Goal: Task Accomplishment & Management: Manage account settings

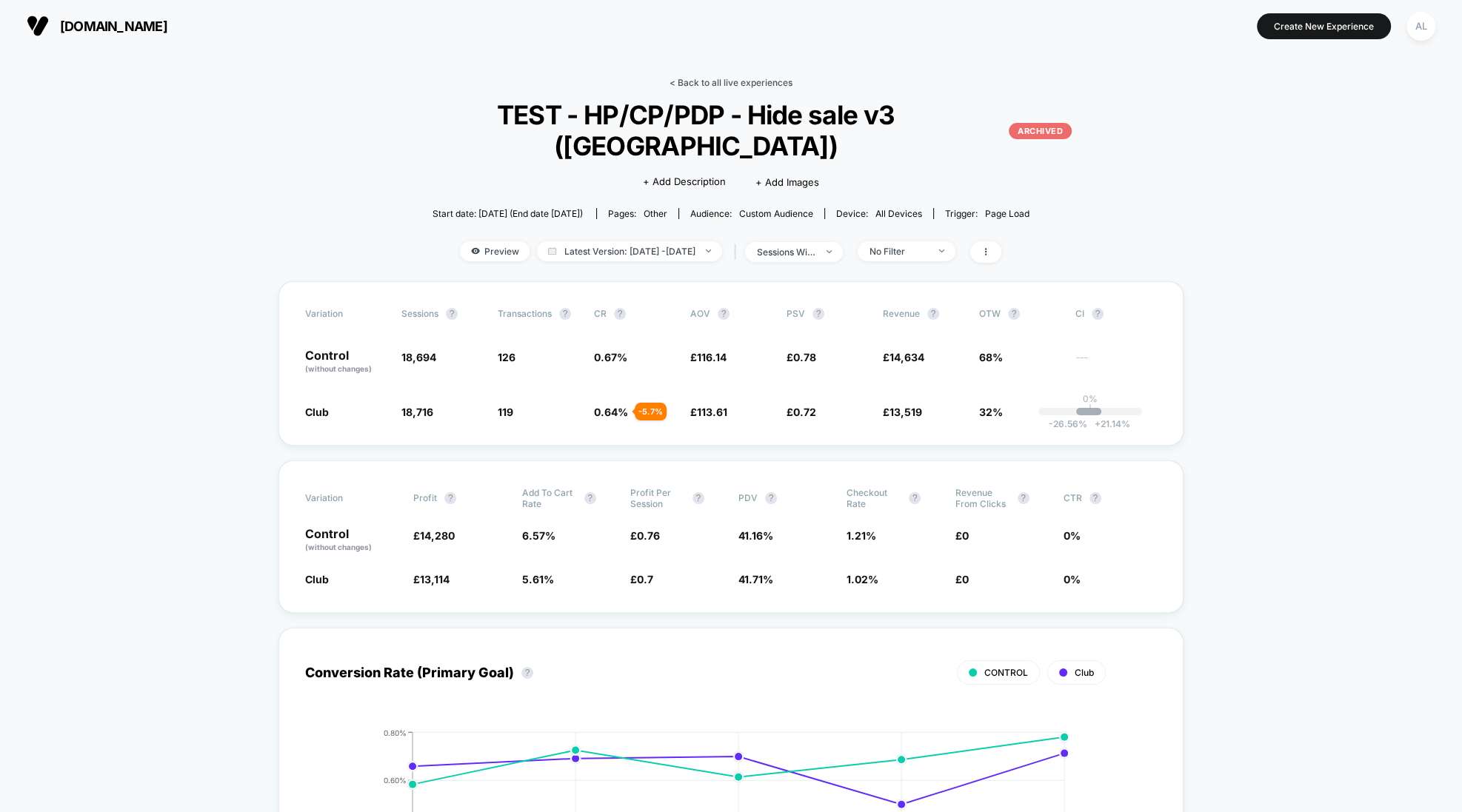
click at [710, 79] on link "< Back to all live experiences" at bounding box center [730, 82] width 123 height 11
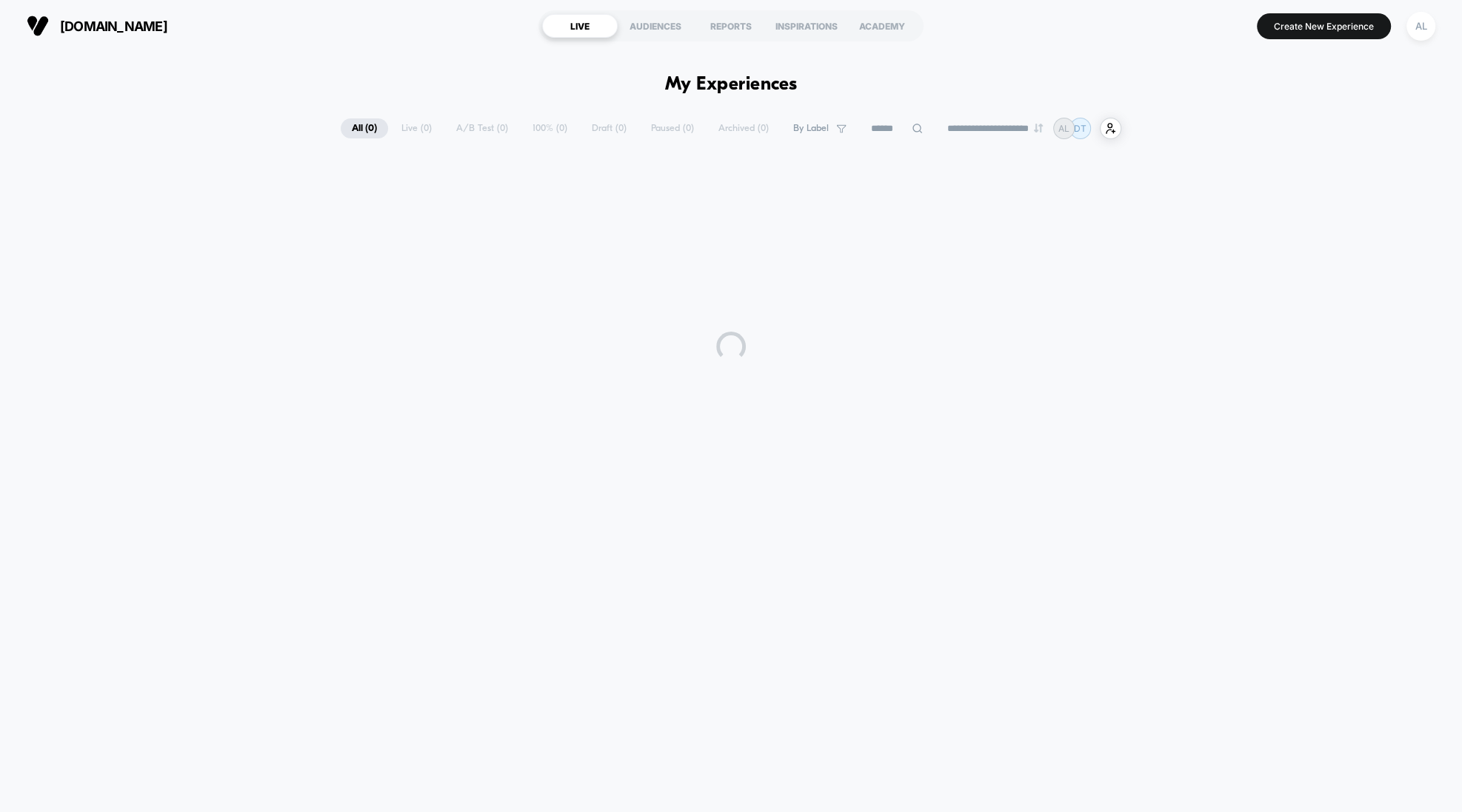
click at [887, 133] on input at bounding box center [897, 128] width 74 height 18
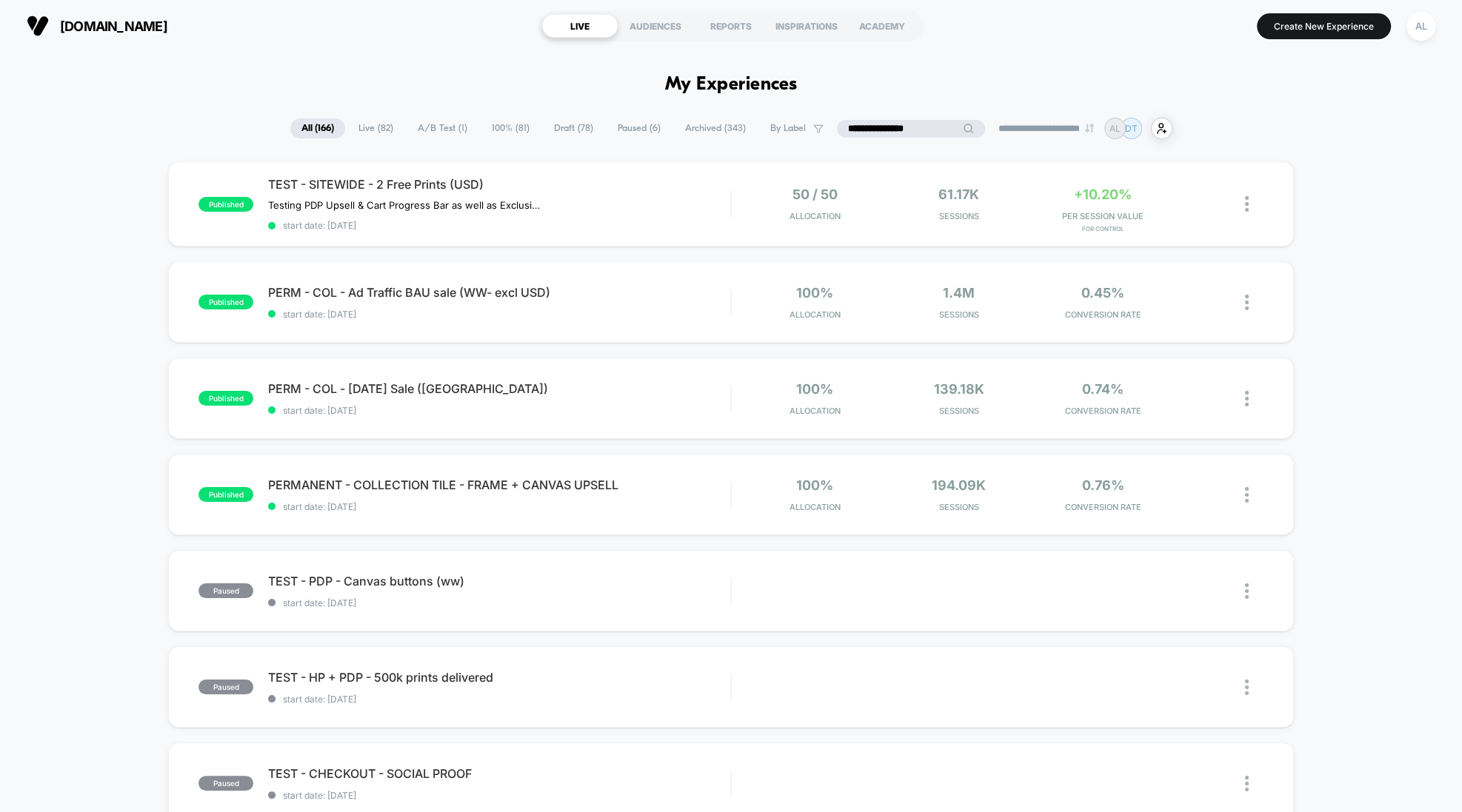
type input "**********"
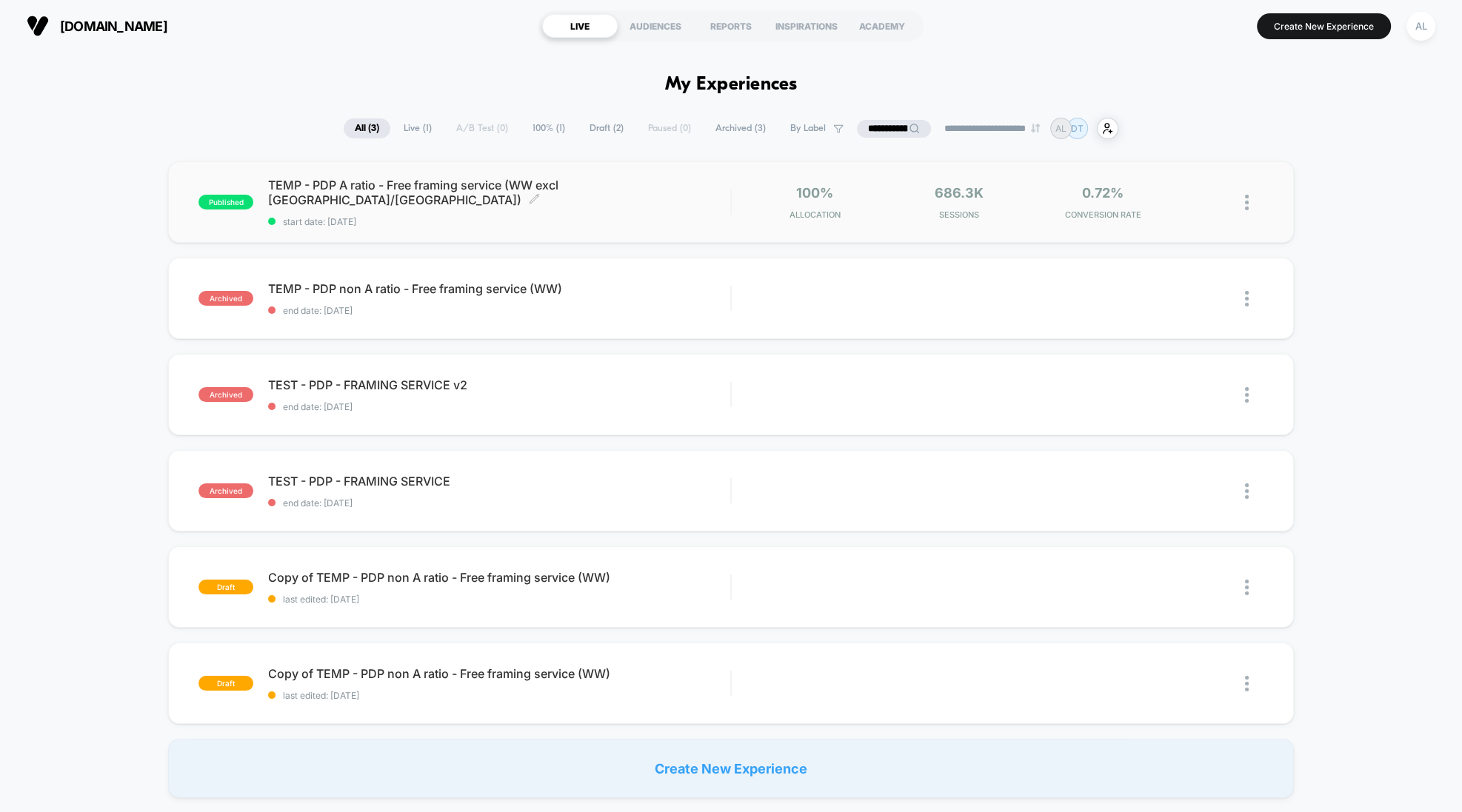
click at [663, 216] on span "start date: [DATE]" at bounding box center [499, 221] width 462 height 11
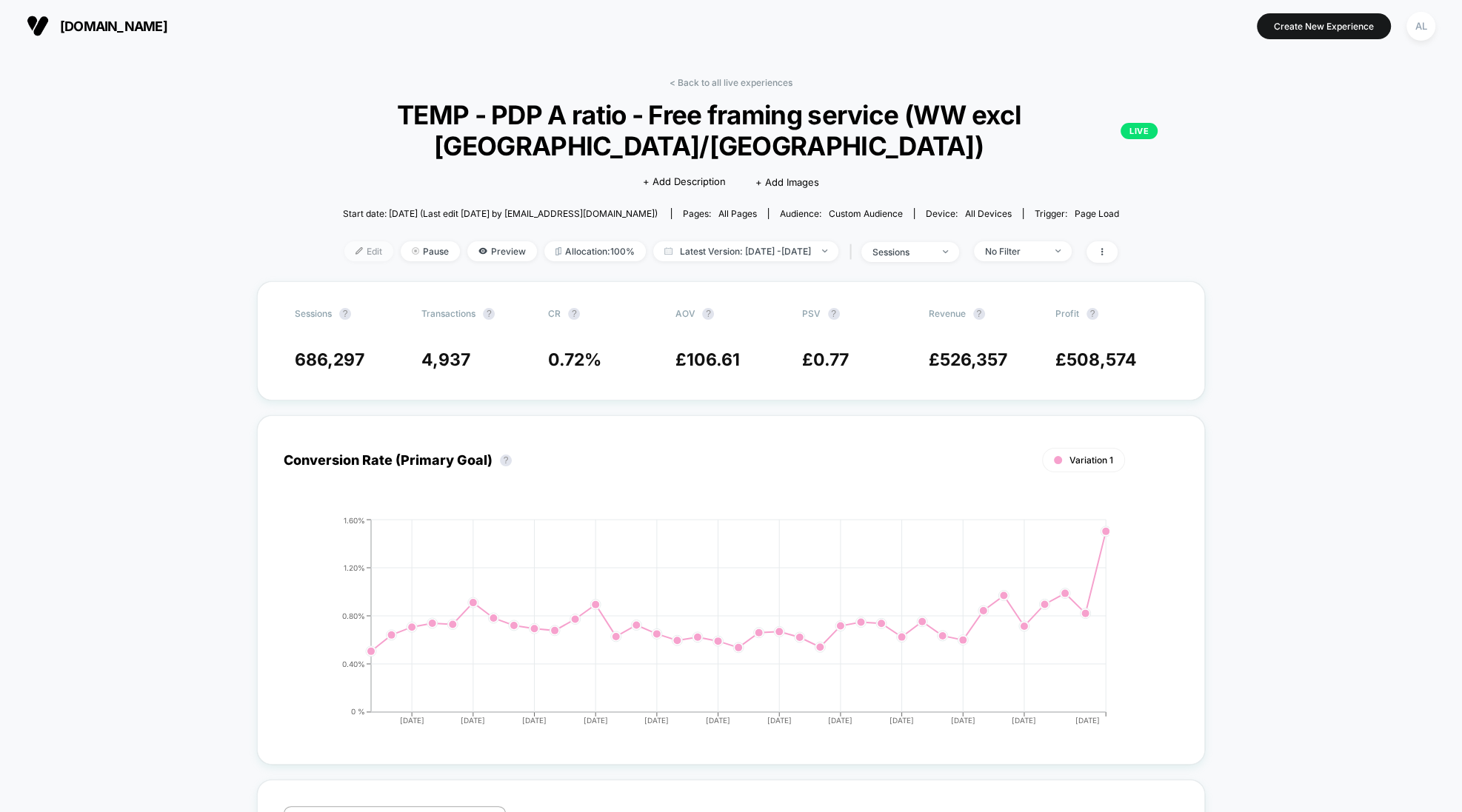
click at [345, 250] on span "Edit" at bounding box center [368, 252] width 49 height 20
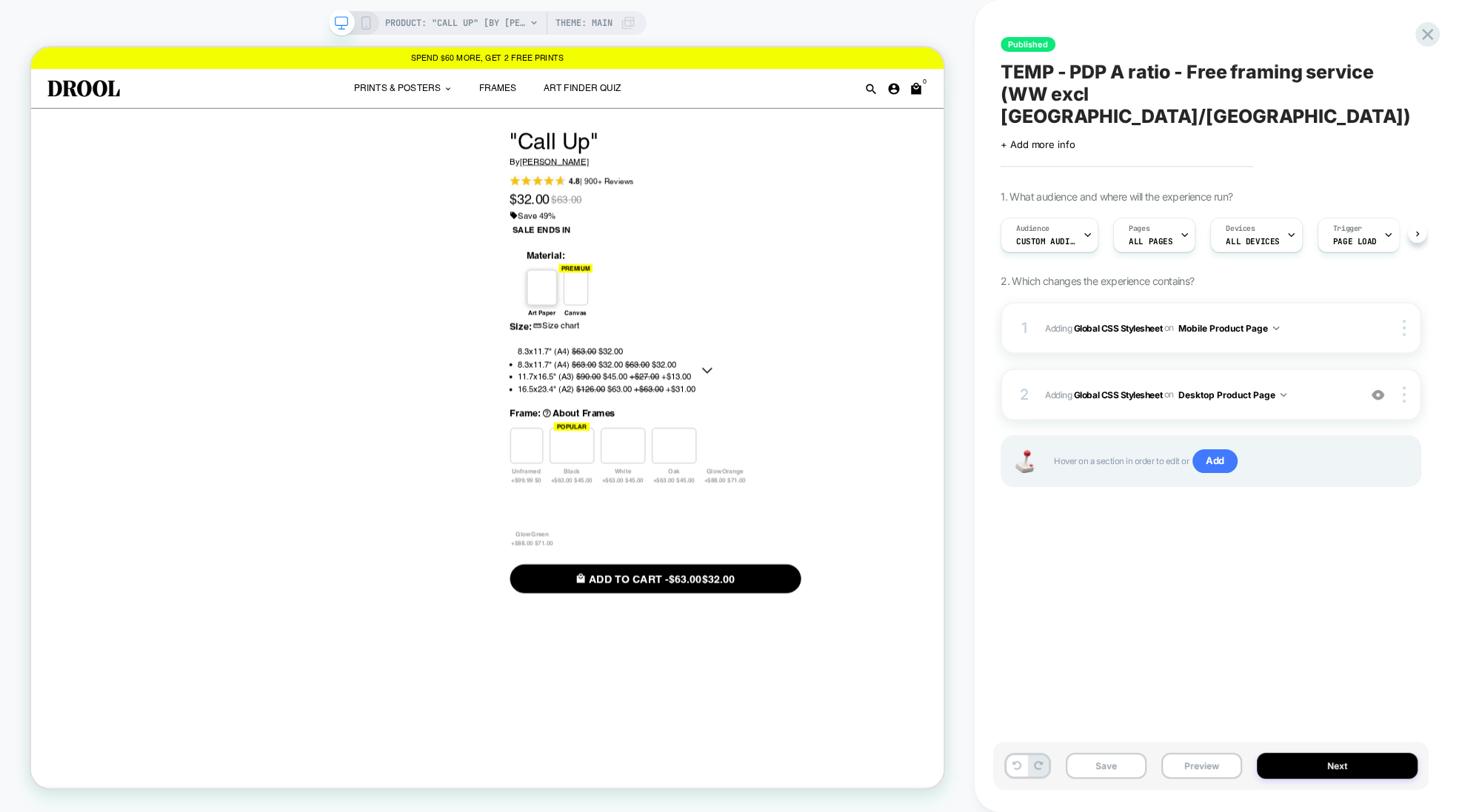
scroll to position [0, 1]
click at [782, 554] on div at bounding box center [751, 578] width 60 height 48
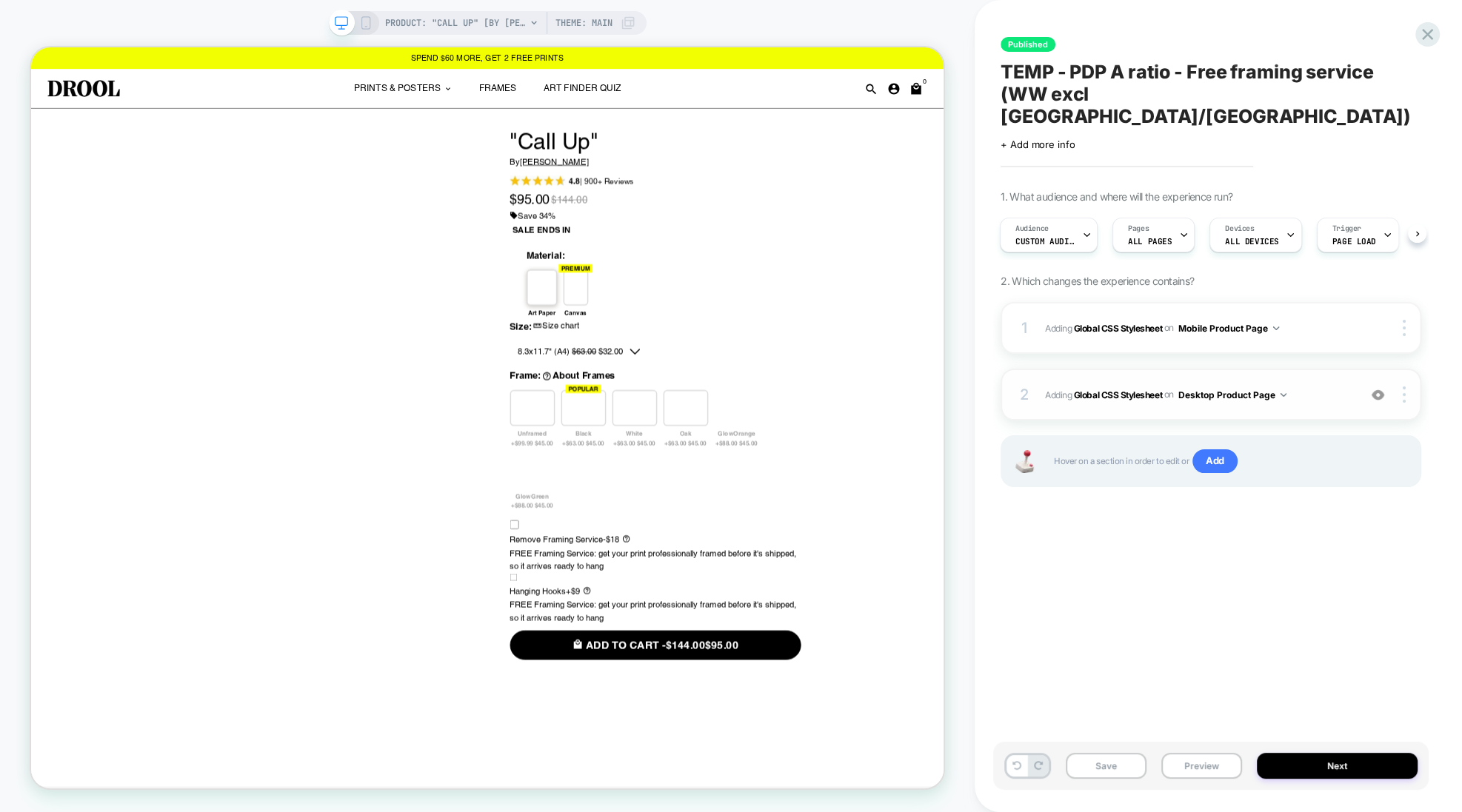
click at [1380, 389] on img at bounding box center [1377, 395] width 13 height 13
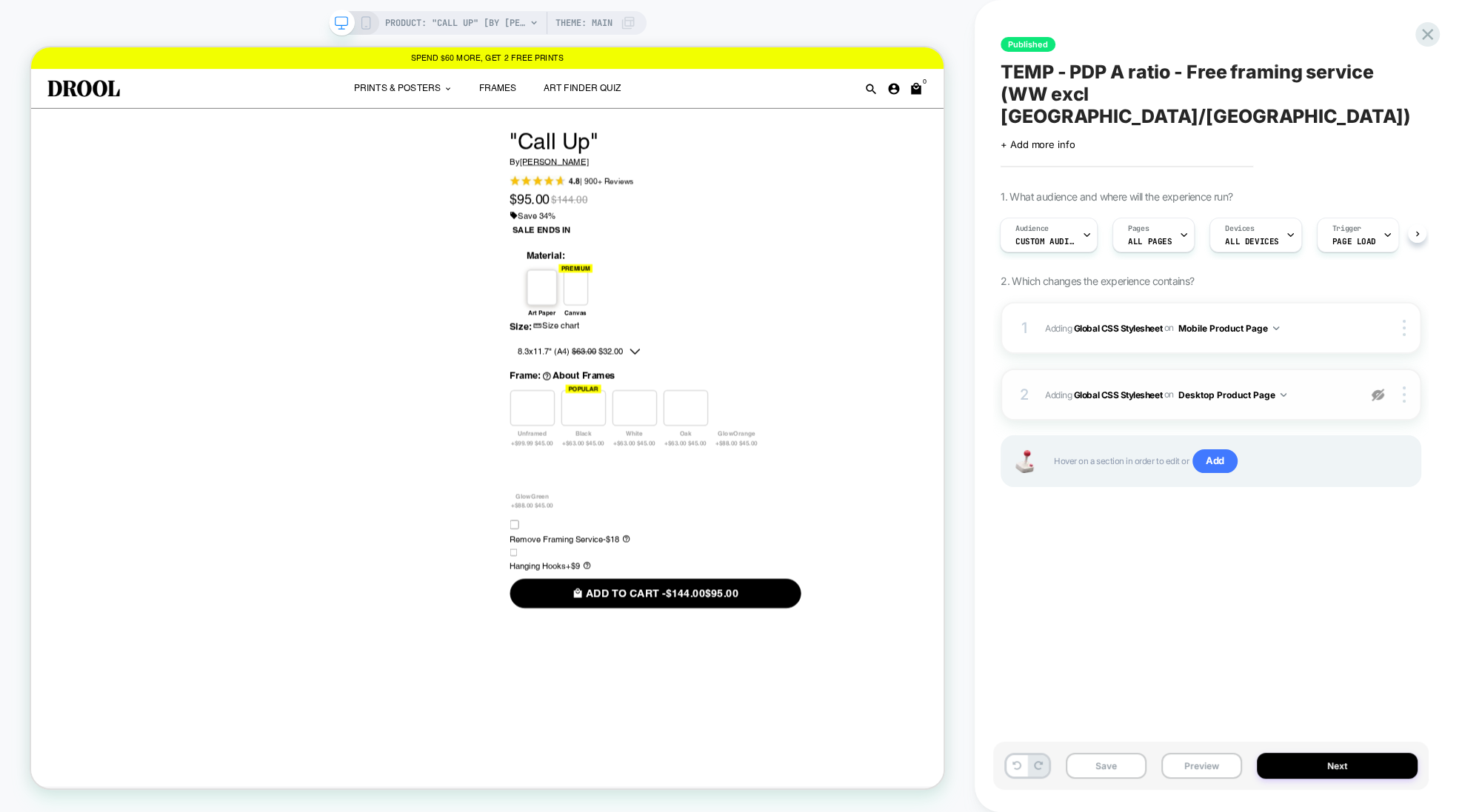
click at [1380, 389] on img at bounding box center [1377, 395] width 13 height 13
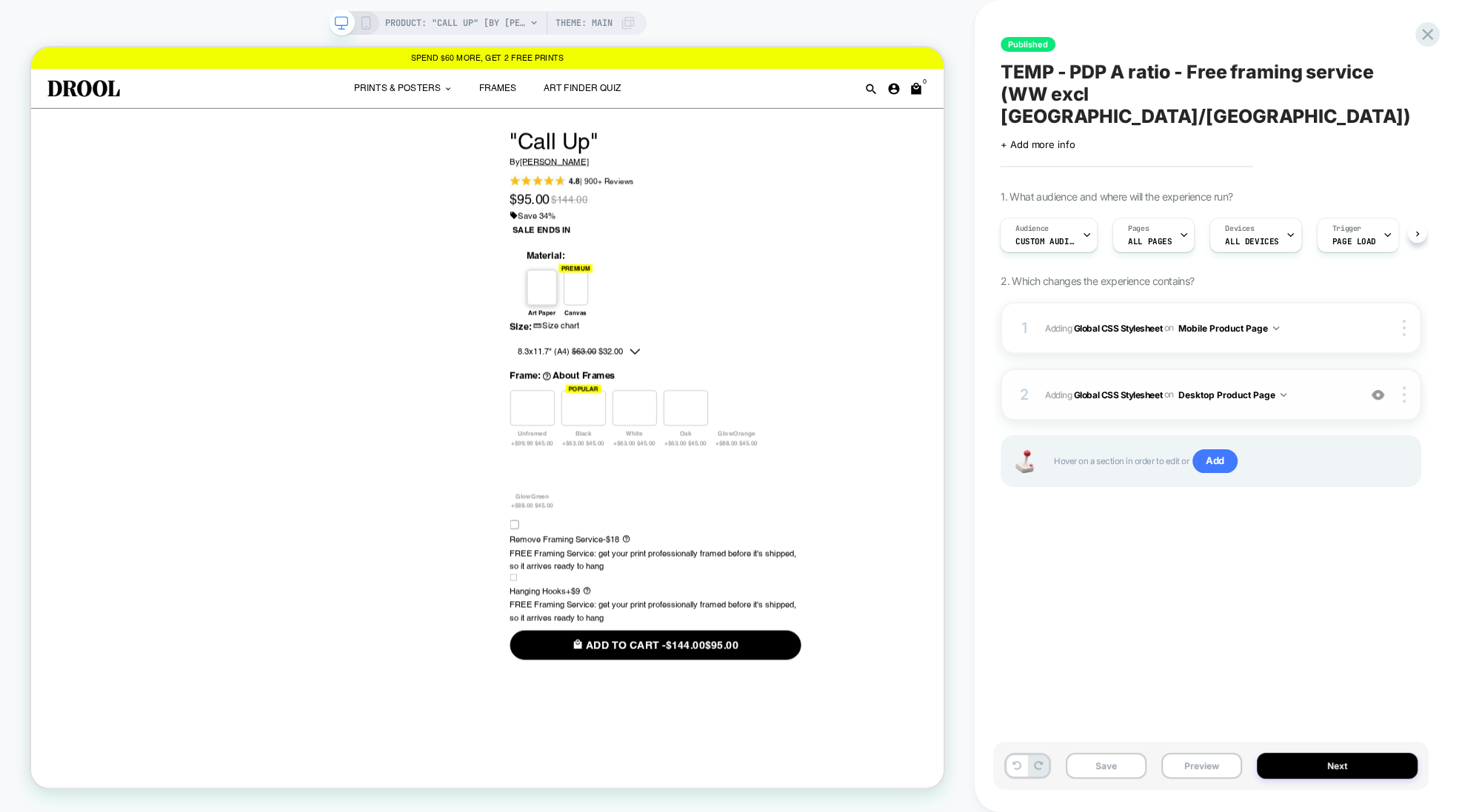
click at [1380, 389] on img at bounding box center [1377, 395] width 13 height 13
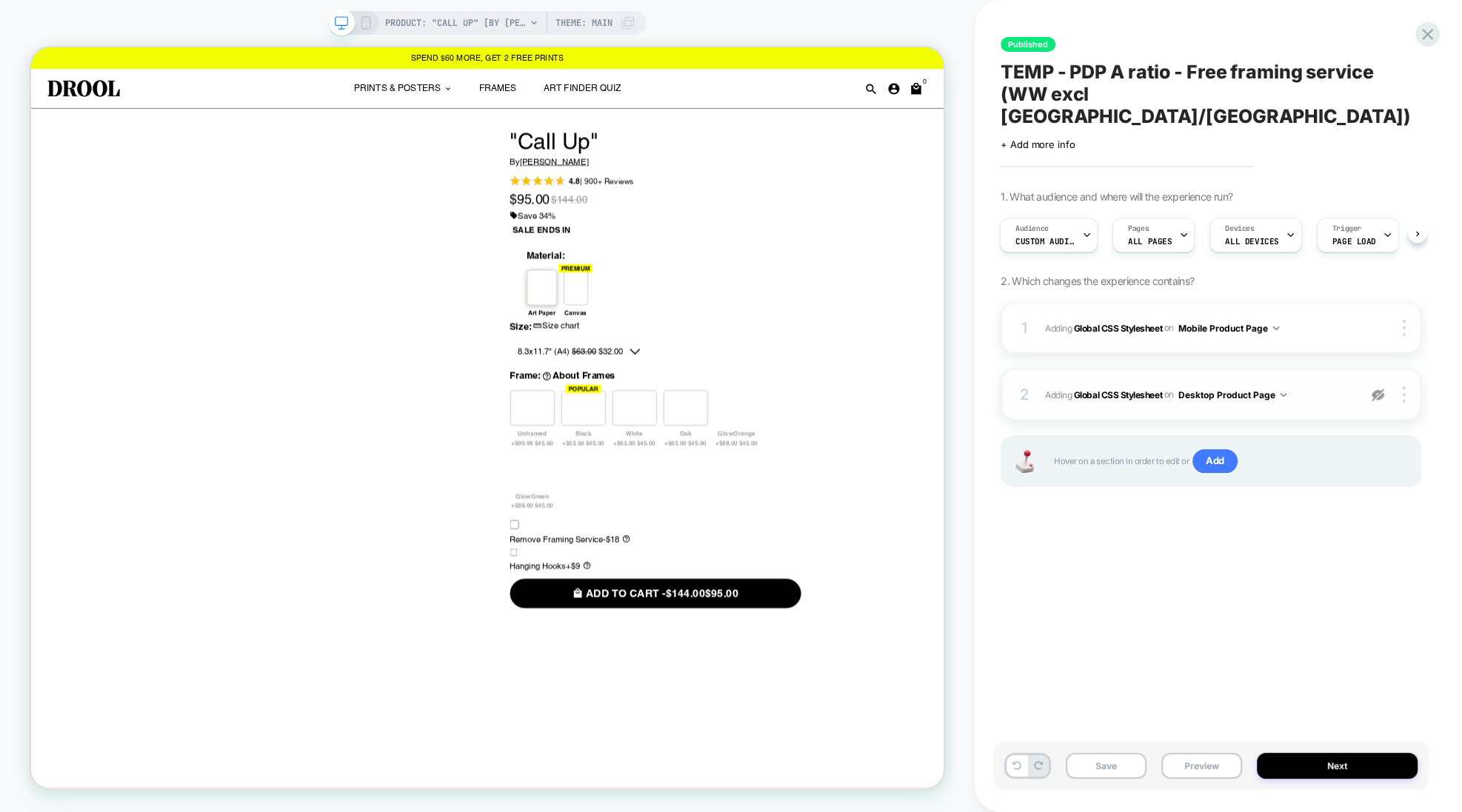
click at [1380, 389] on img at bounding box center [1377, 395] width 13 height 13
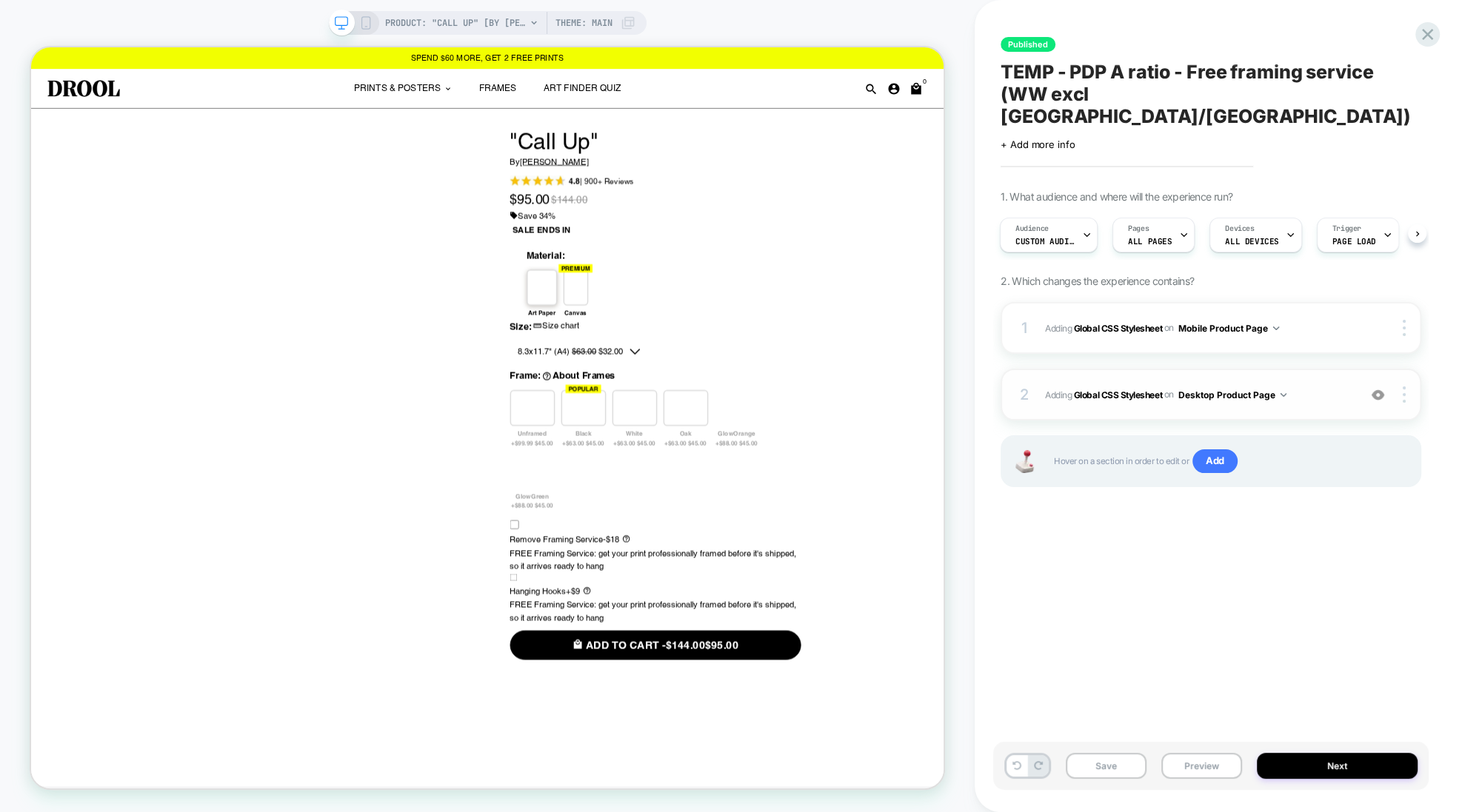
click at [1380, 389] on img at bounding box center [1377, 395] width 13 height 13
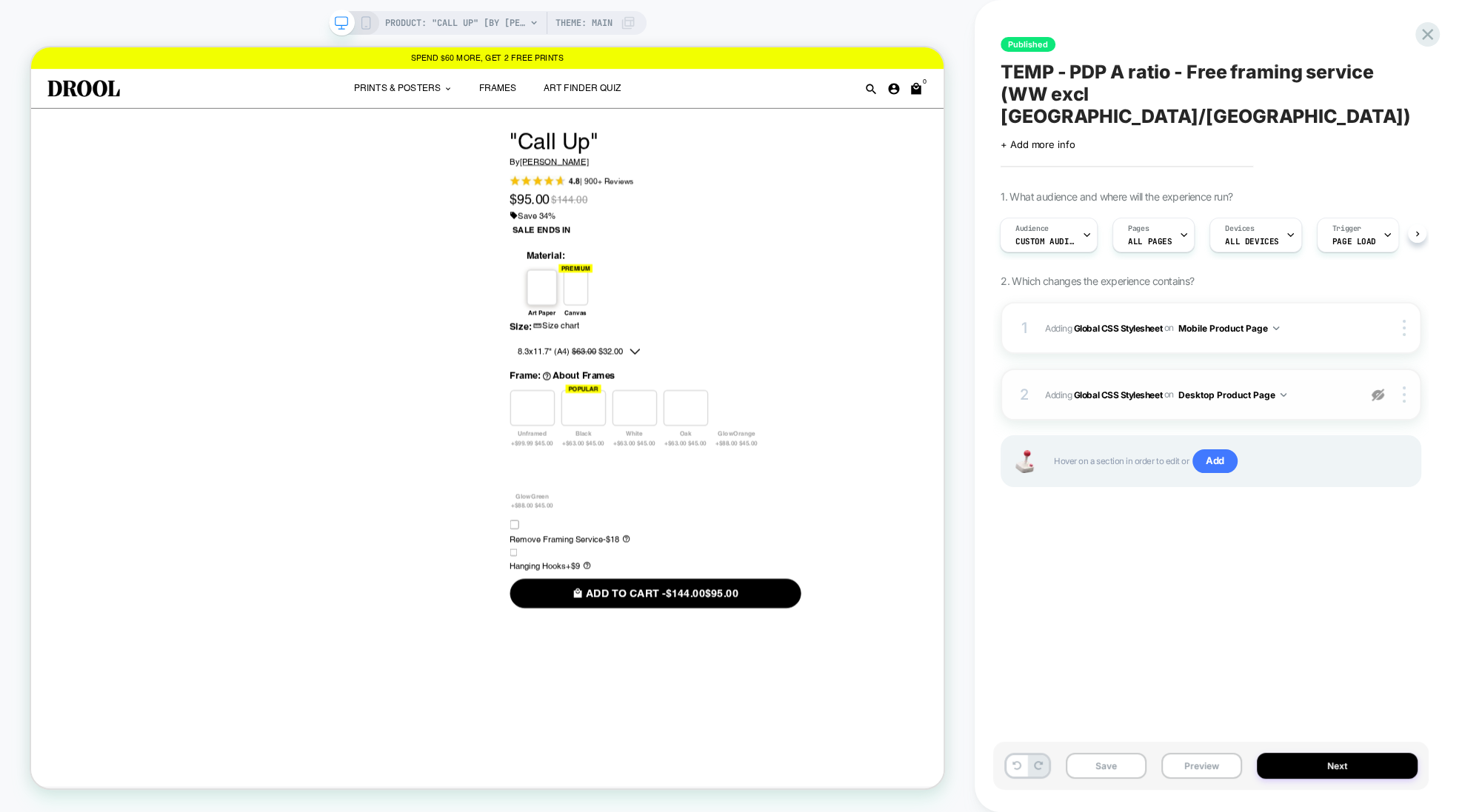
click at [1380, 389] on img at bounding box center [1377, 395] width 13 height 13
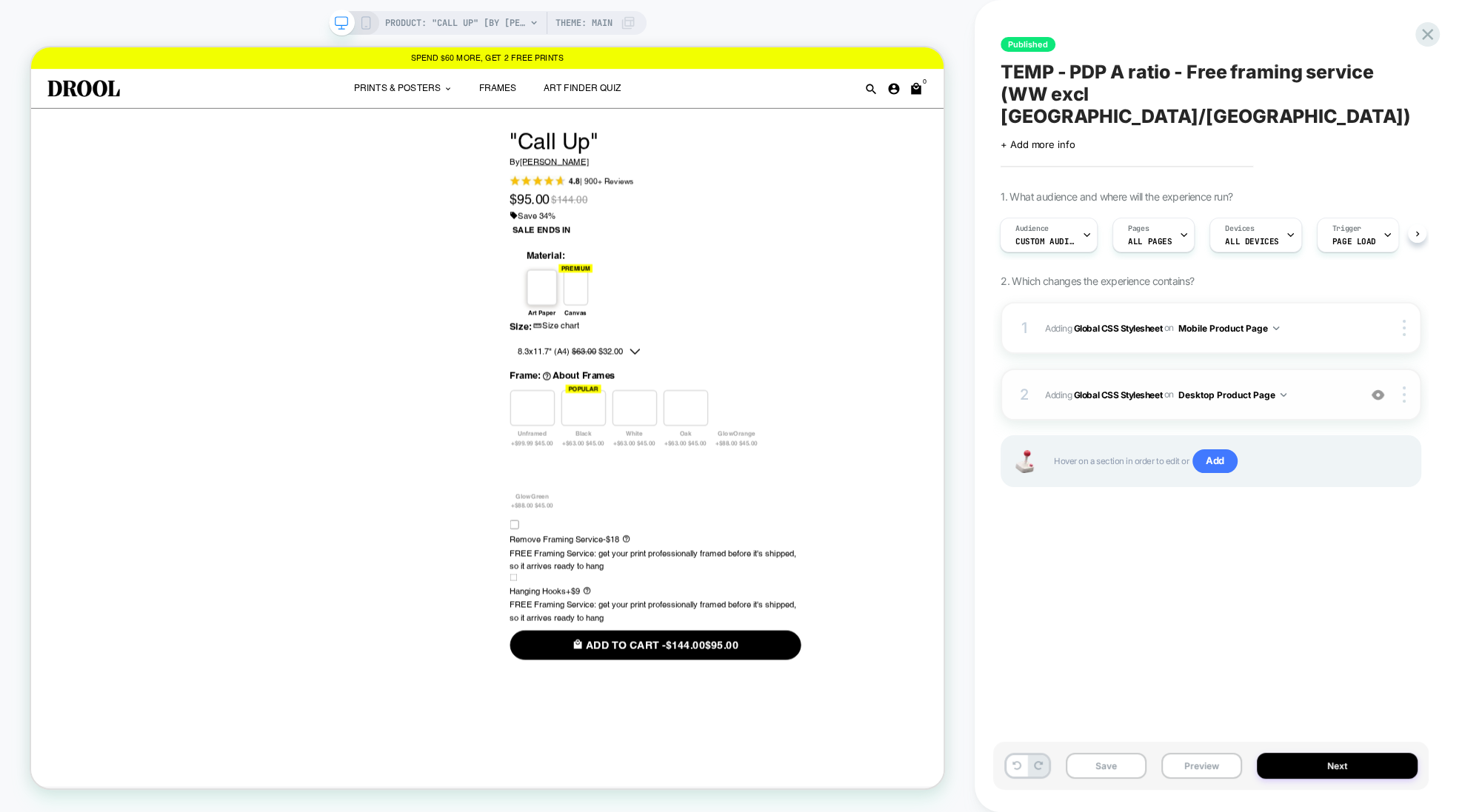
click at [1380, 389] on img at bounding box center [1377, 395] width 13 height 13
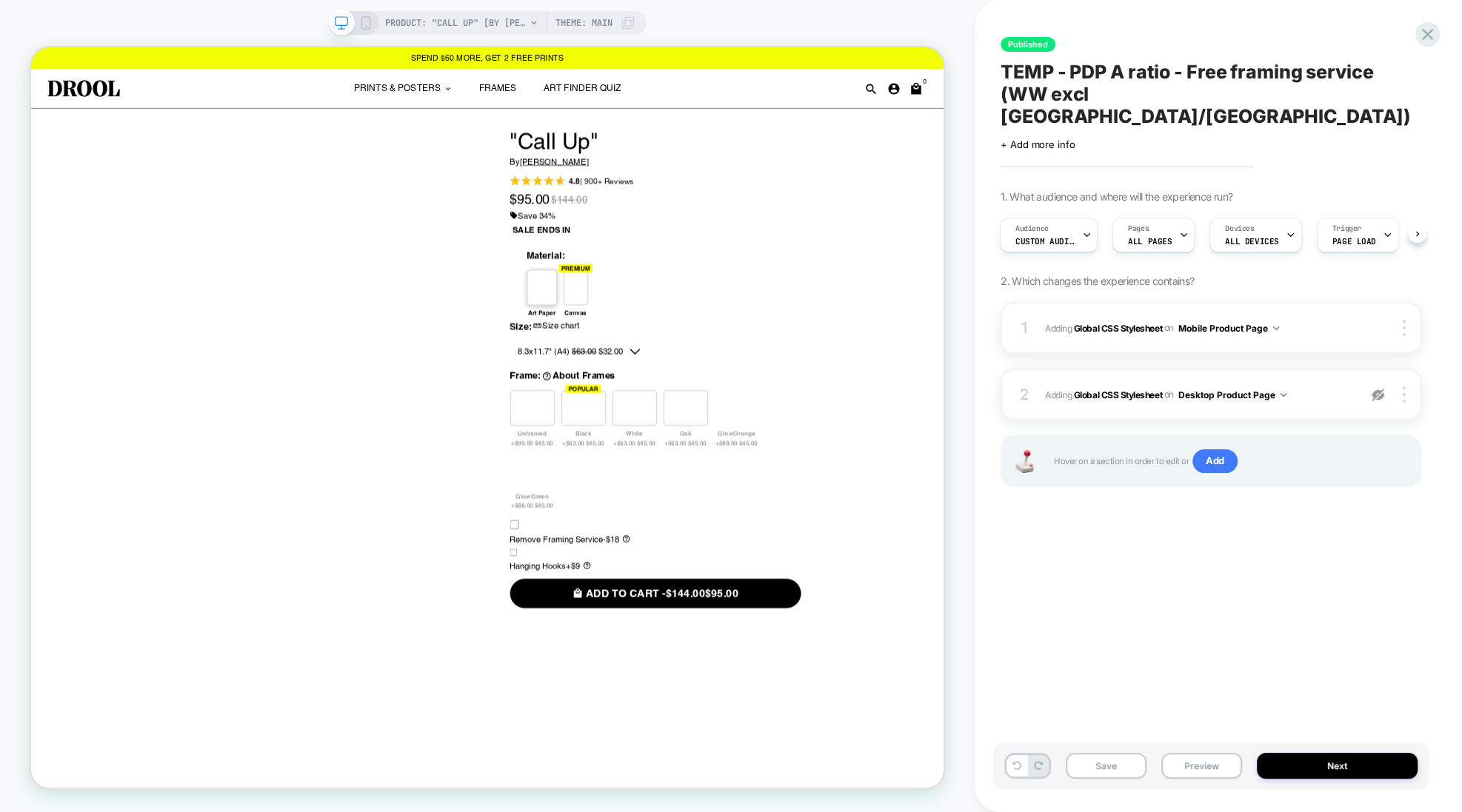
click at [1380, 389] on img at bounding box center [1377, 395] width 13 height 13
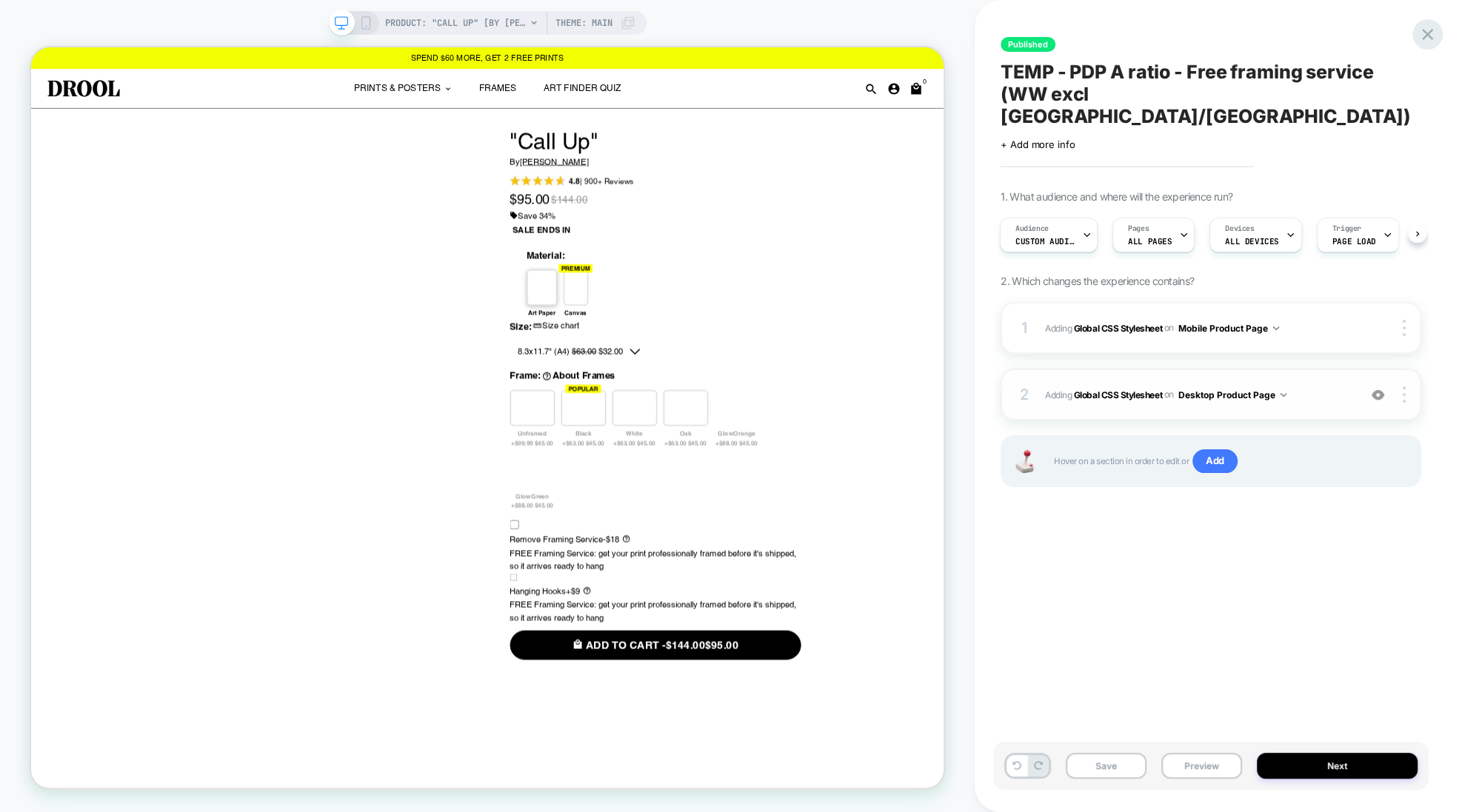
click at [1421, 39] on icon at bounding box center [1427, 35] width 20 height 20
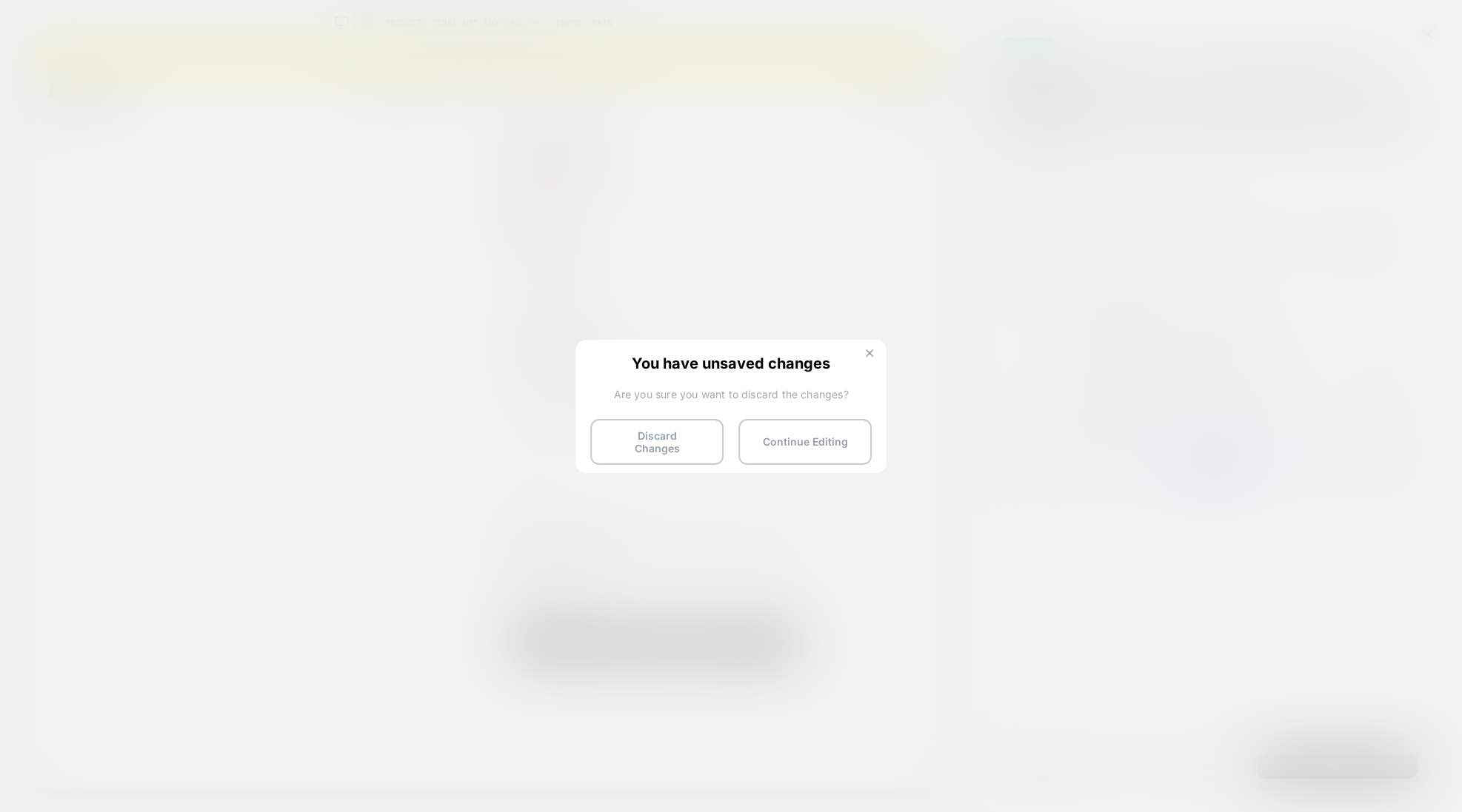
click at [865, 357] on button at bounding box center [869, 355] width 16 height 13
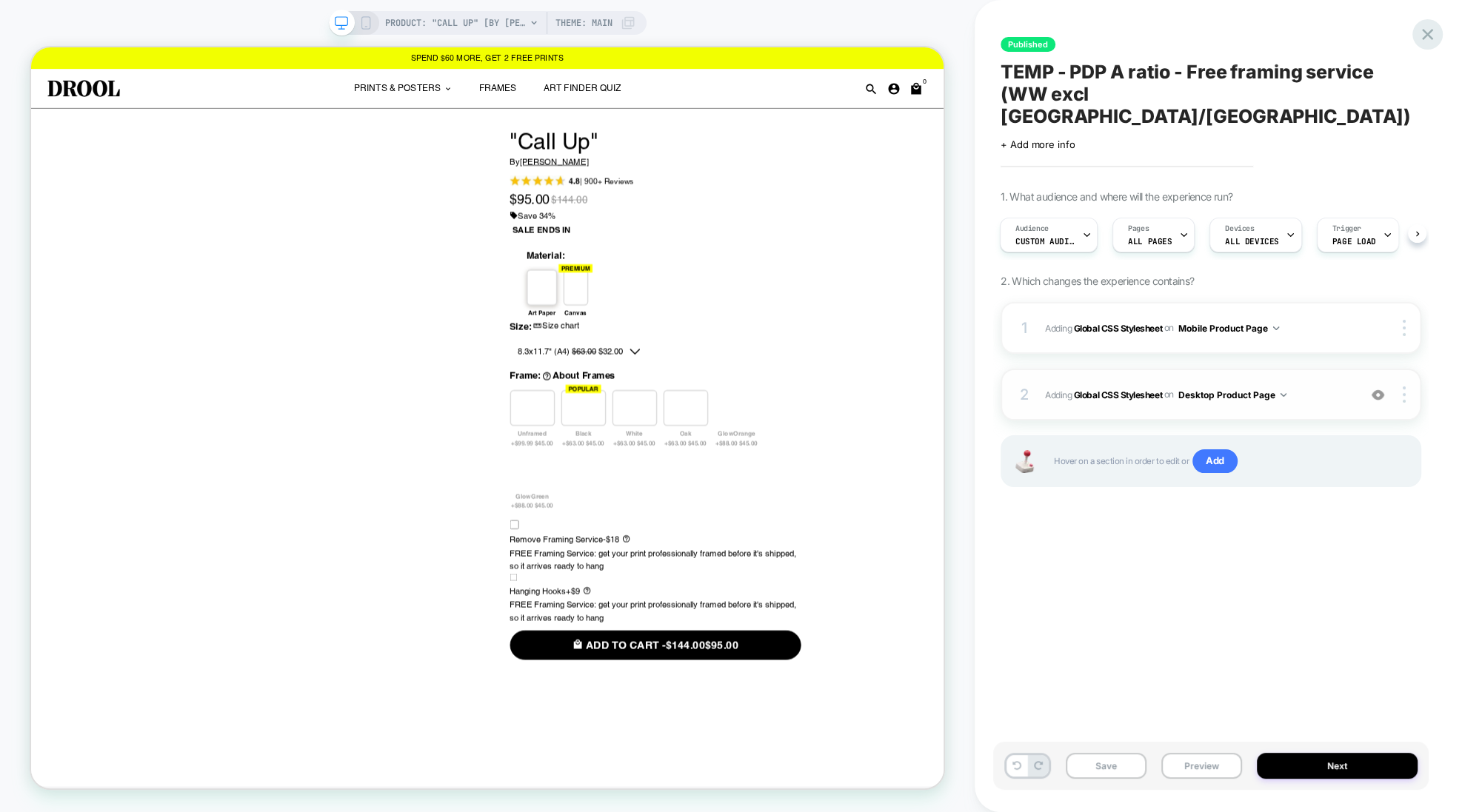
click at [1427, 39] on icon at bounding box center [1427, 35] width 20 height 20
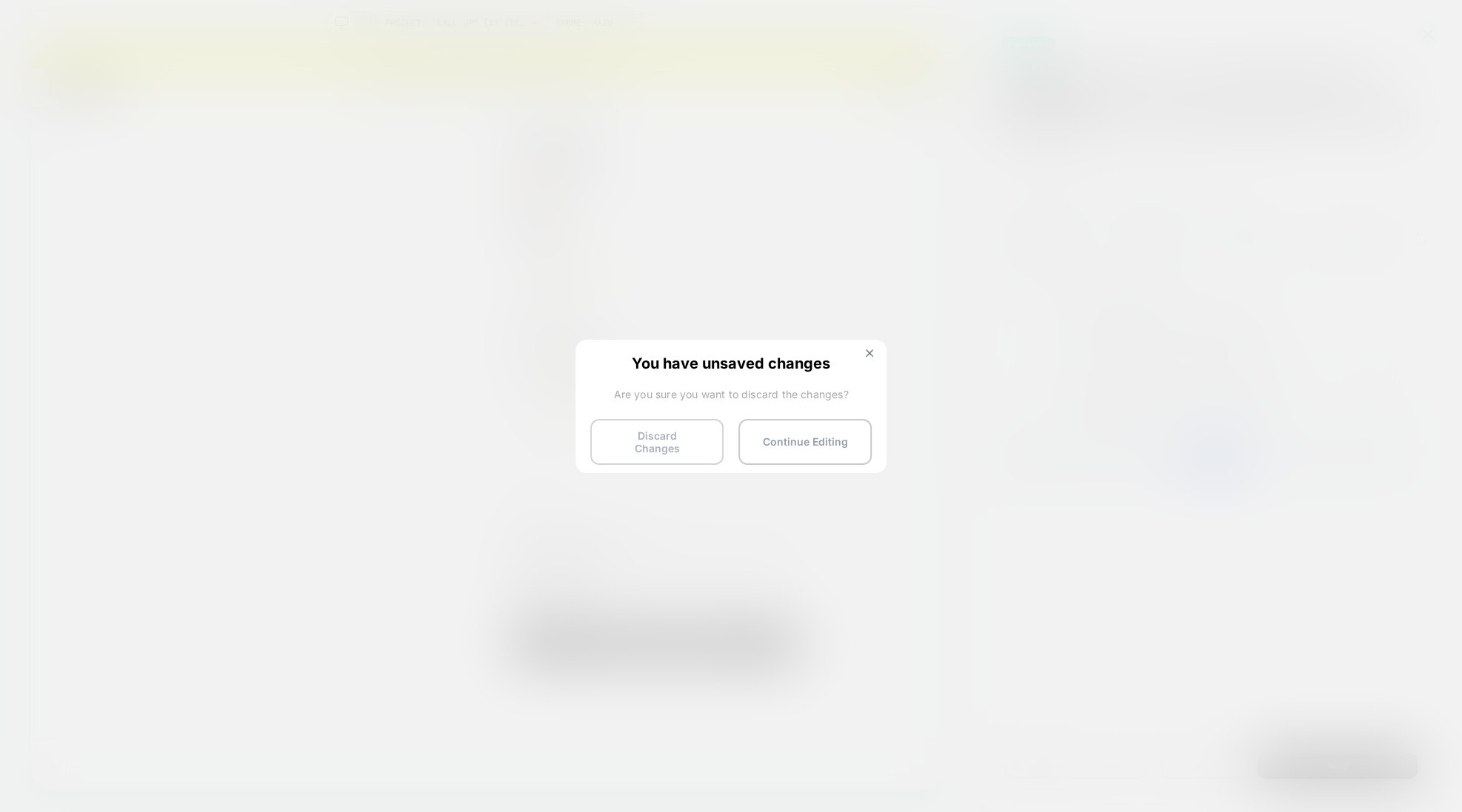
click at [674, 433] on button "Discard Changes" at bounding box center [657, 442] width 134 height 46
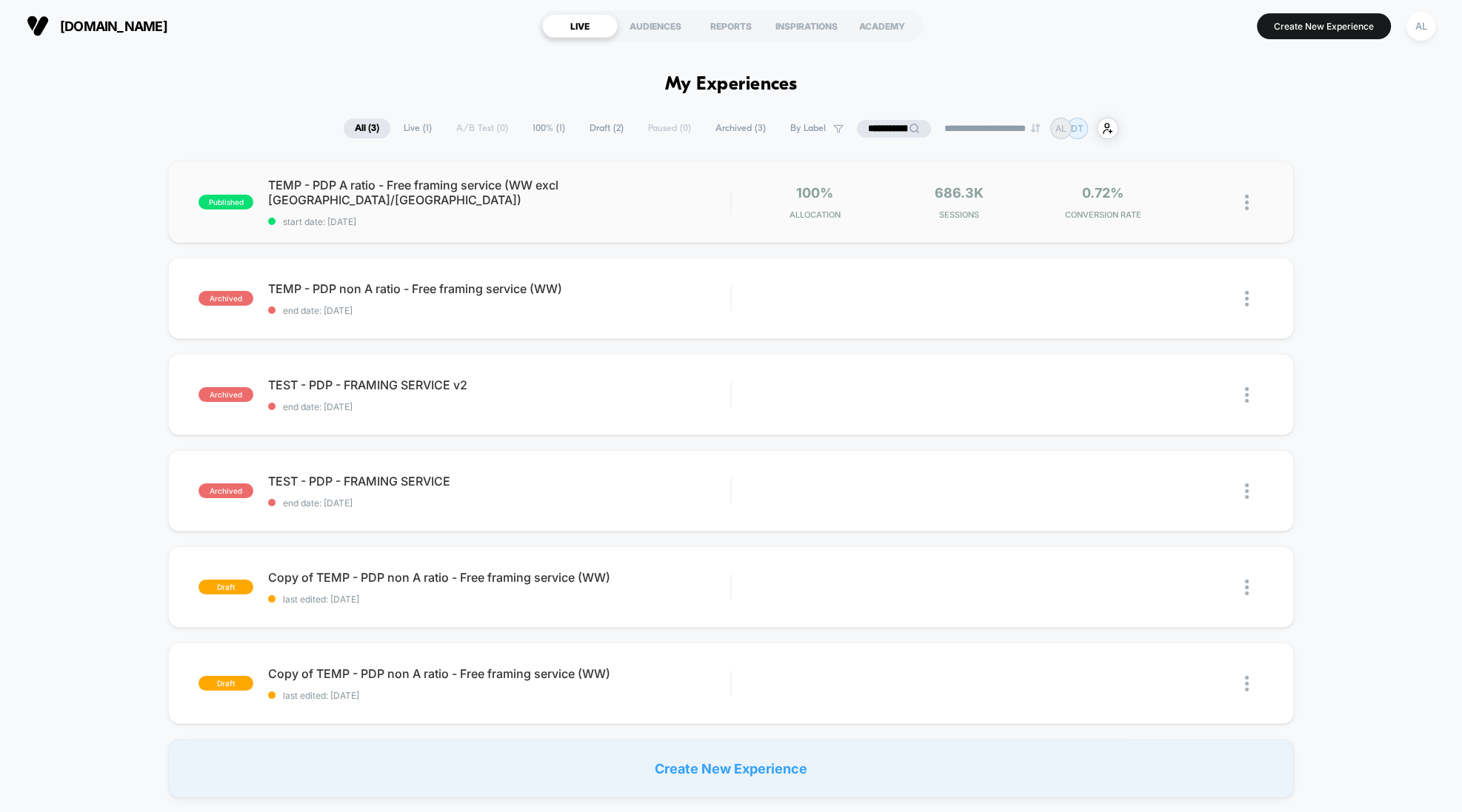
click at [699, 228] on div "published TEMP - PDP A ratio - Free framing service (WW excl [GEOGRAPHIC_DATA]/…" at bounding box center [731, 202] width 1126 height 81
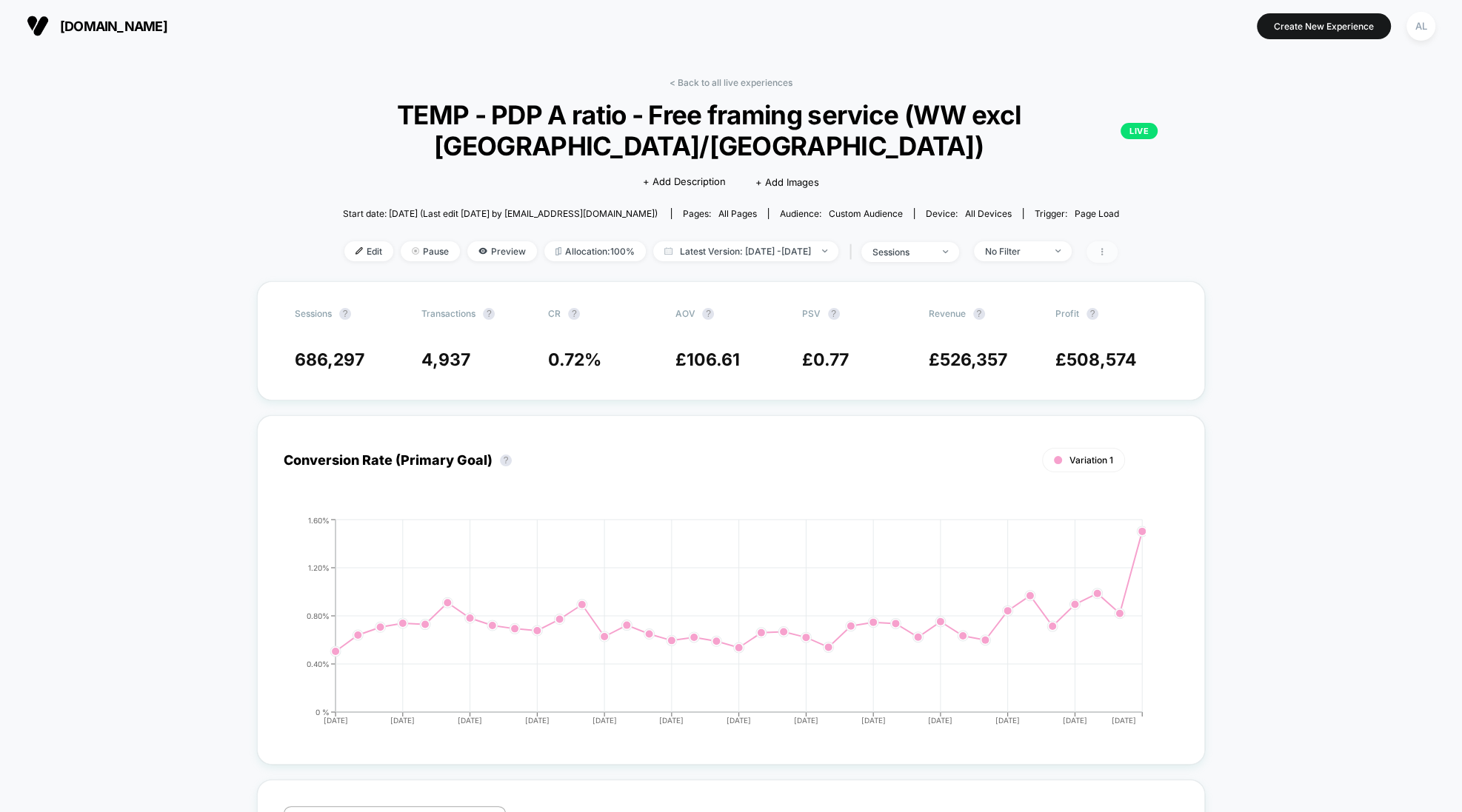
click at [1117, 259] on span at bounding box center [1102, 252] width 31 height 21
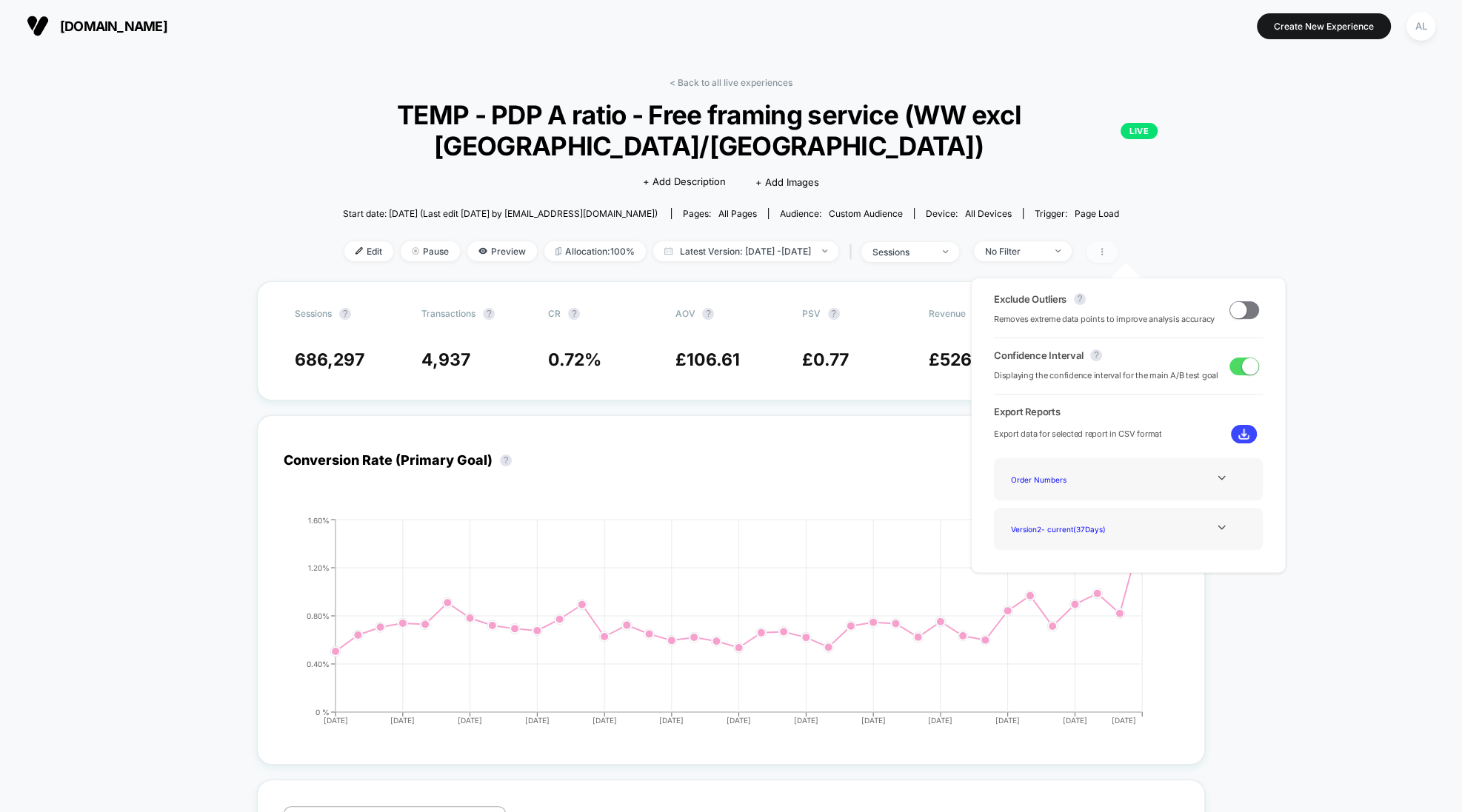
click at [1117, 259] on span at bounding box center [1102, 252] width 31 height 21
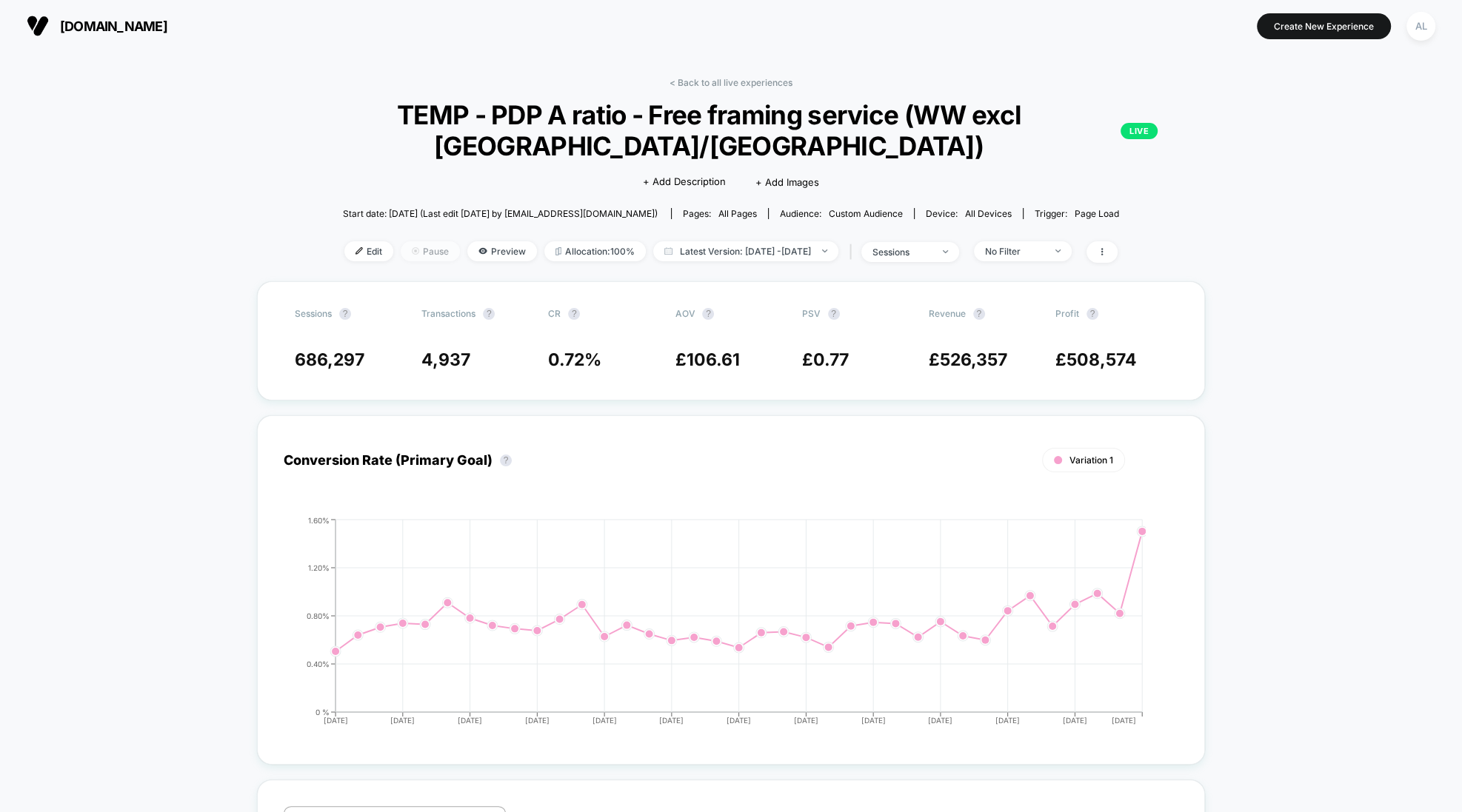
click at [401, 253] on span "Pause" at bounding box center [430, 252] width 59 height 20
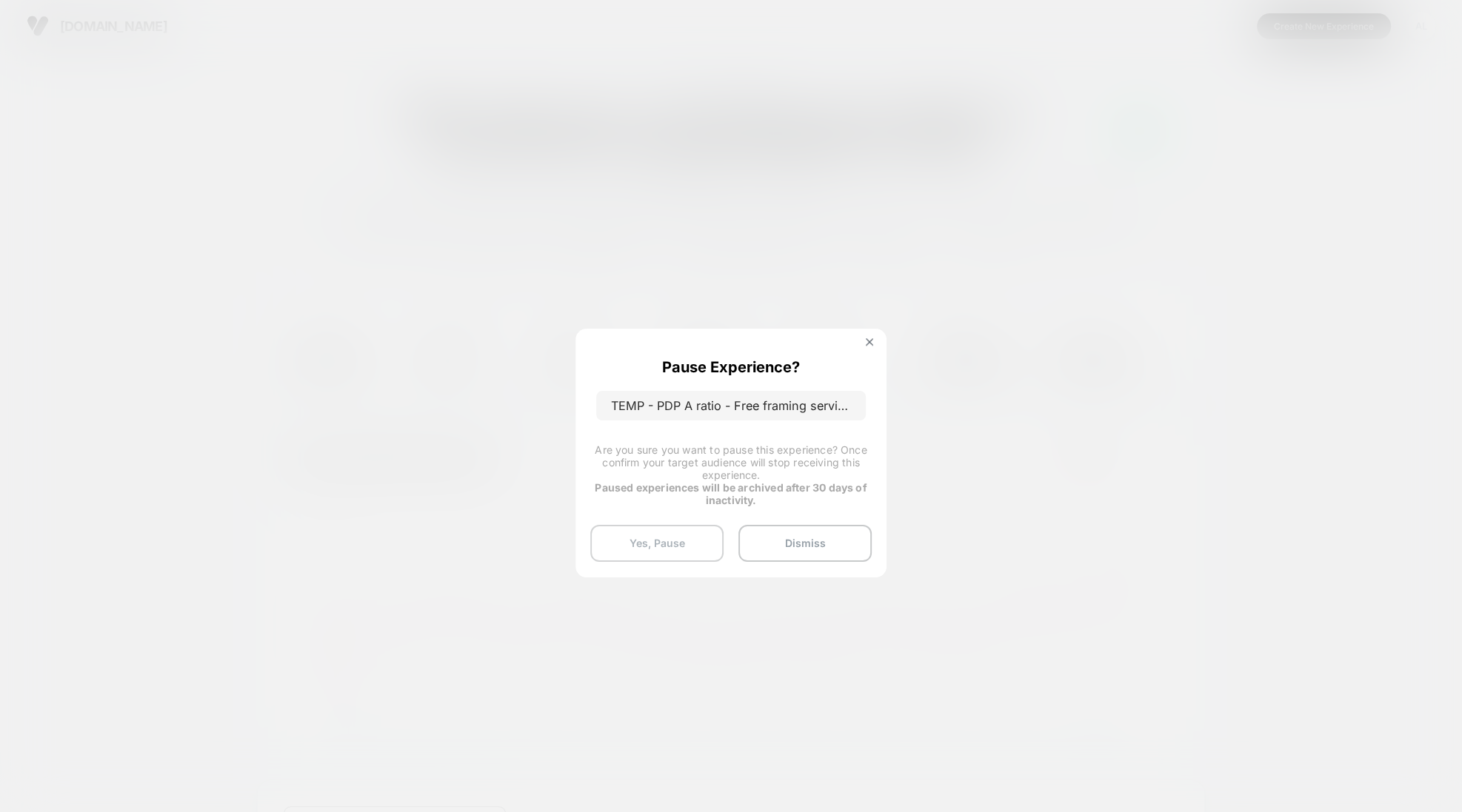
click at [654, 543] on button "Yes, Pause" at bounding box center [657, 543] width 134 height 37
